Goal: Task Accomplishment & Management: Manage account settings

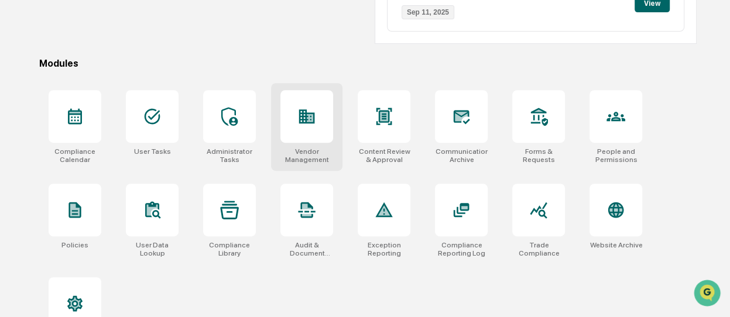
scroll to position [325, 0]
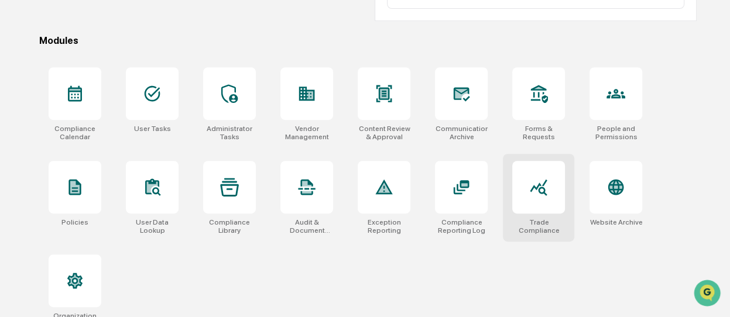
click at [554, 191] on div at bounding box center [538, 187] width 53 height 53
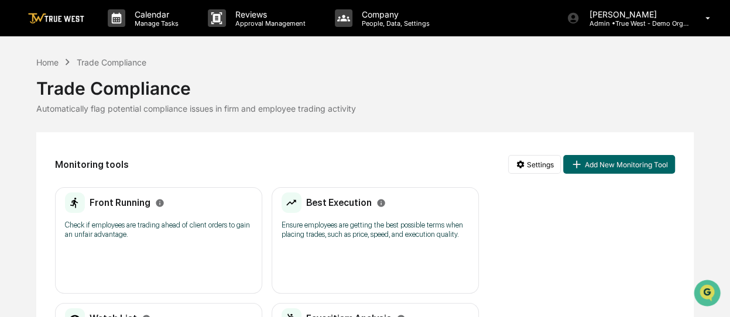
click at [174, 226] on p "Check if employees are trading ahead of client orders to gain an unfair advanta…" at bounding box center [158, 230] width 187 height 19
click at [317, 236] on p "Ensure employees are getting the best possible terms when placing trades, such …" at bounding box center [375, 230] width 187 height 19
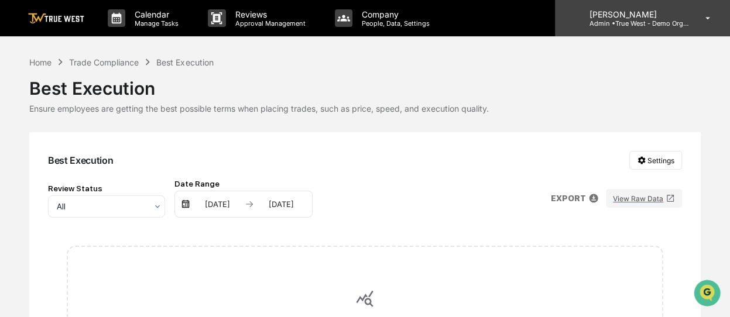
click at [682, 19] on p "Admin • True West - Demo Organization" at bounding box center [634, 23] width 109 height 8
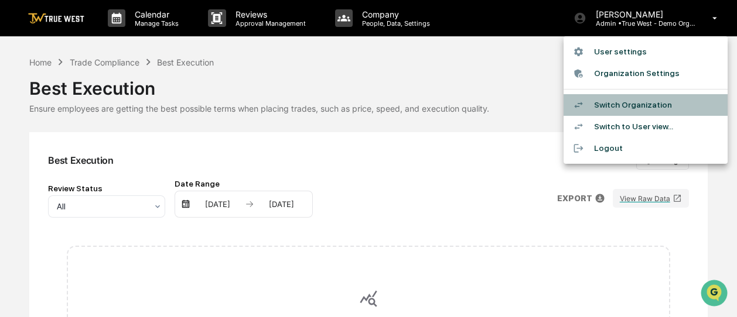
click at [632, 100] on li "Switch Organization" at bounding box center [645, 105] width 164 height 22
